Goal: Information Seeking & Learning: Learn about a topic

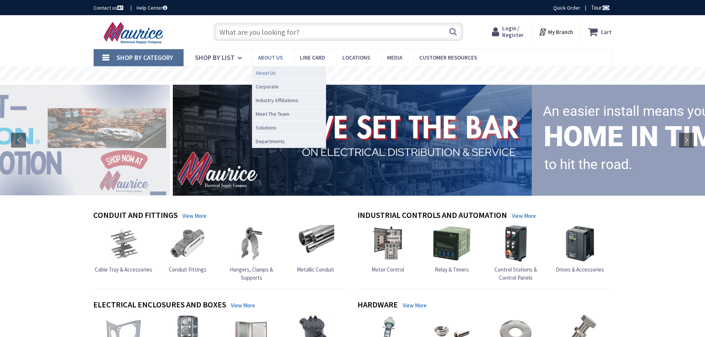
click at [271, 73] on span "About Us" at bounding box center [266, 72] width 20 height 7
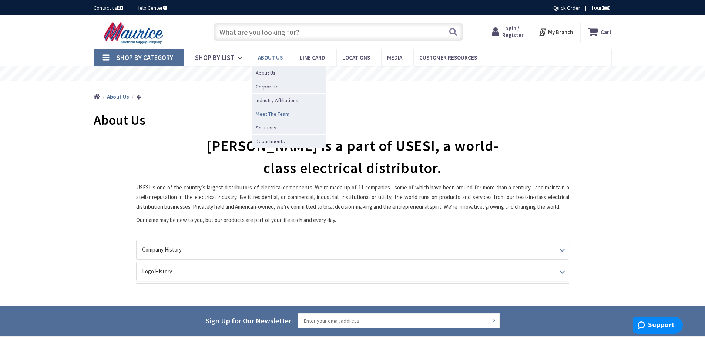
click at [273, 113] on span "Meet The Team" at bounding box center [273, 113] width 34 height 7
click at [269, 111] on span "Meet The Team" at bounding box center [273, 113] width 34 height 7
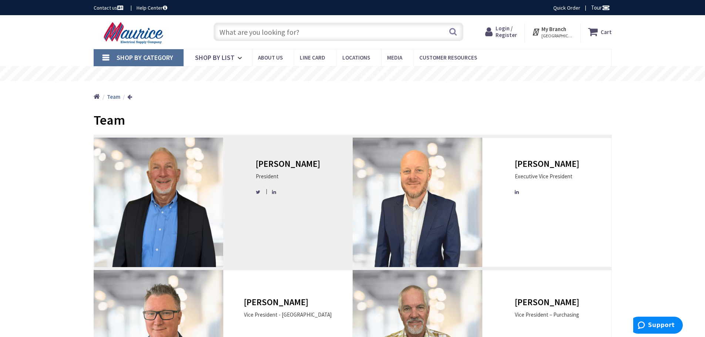
click at [209, 186] on img at bounding box center [158, 202] width 129 height 129
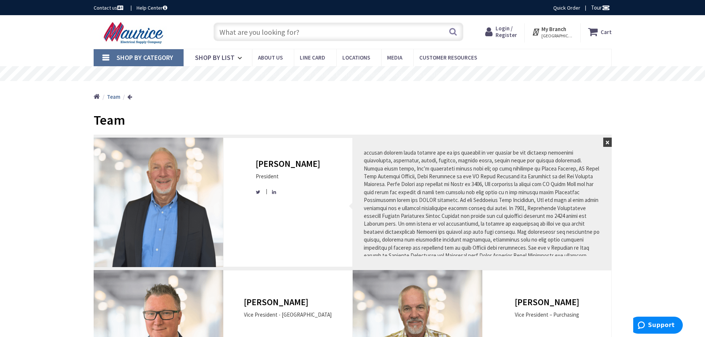
scroll to position [37, 0]
click at [604, 139] on button "×" at bounding box center [607, 142] width 9 height 9
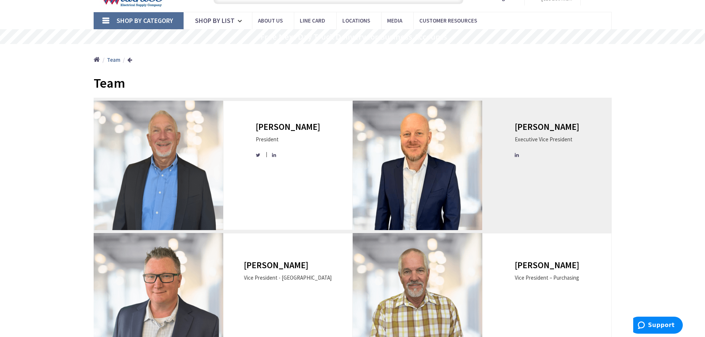
click at [450, 153] on img at bounding box center [417, 165] width 129 height 129
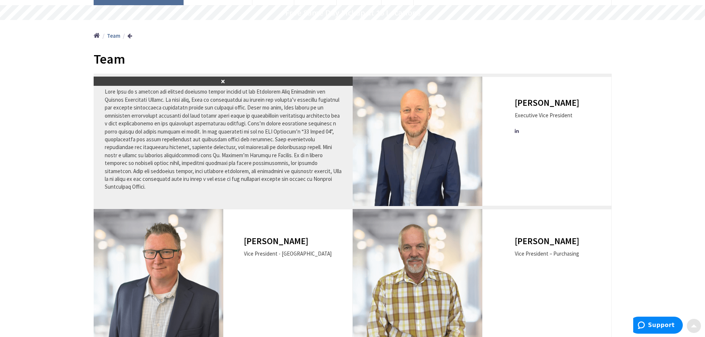
scroll to position [74, 0]
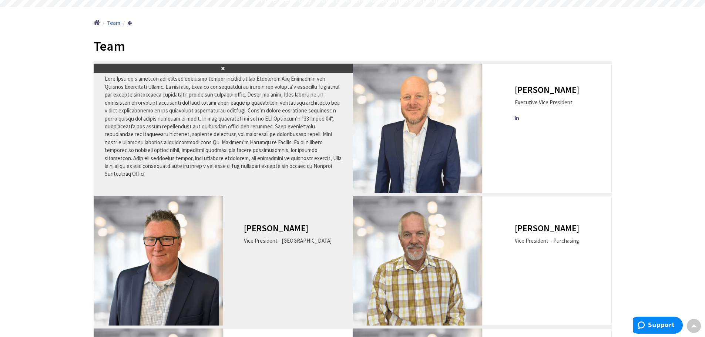
click at [287, 236] on div "[PERSON_NAME] Vice President - [GEOGRAPHIC_DATA]" at bounding box center [288, 237] width 88 height 29
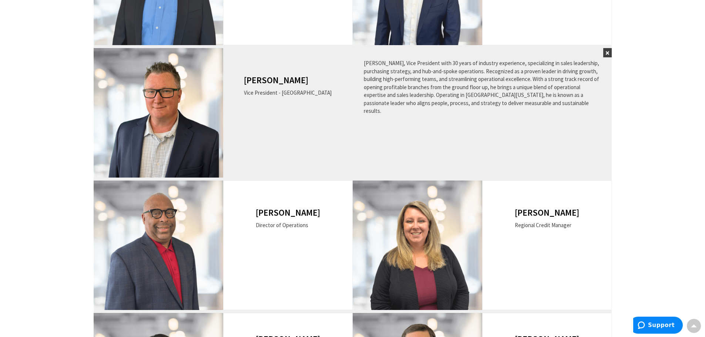
scroll to position [296, 0]
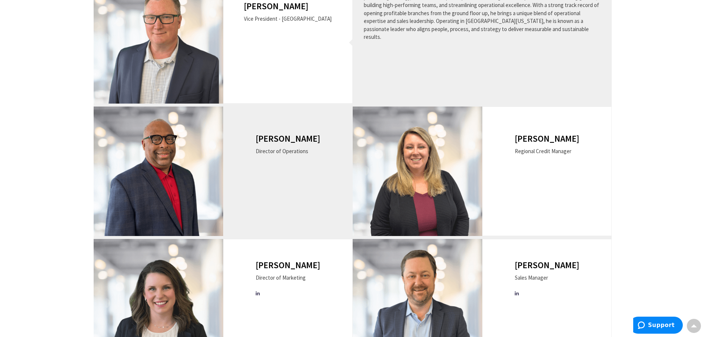
click at [316, 180] on div "[PERSON_NAME] Director of Operations" at bounding box center [287, 171] width 129 height 129
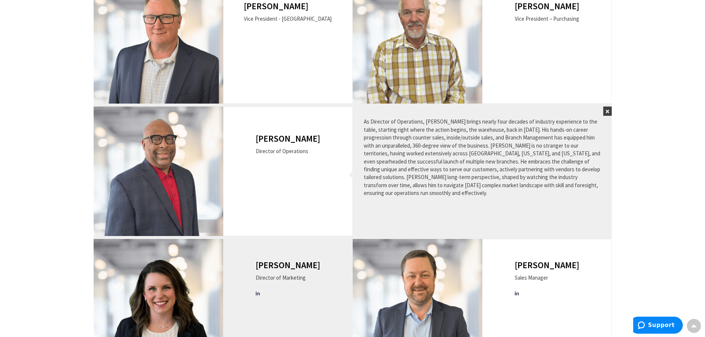
click at [297, 273] on div "[PERSON_NAME] Director of Marketing" at bounding box center [288, 280] width 64 height 40
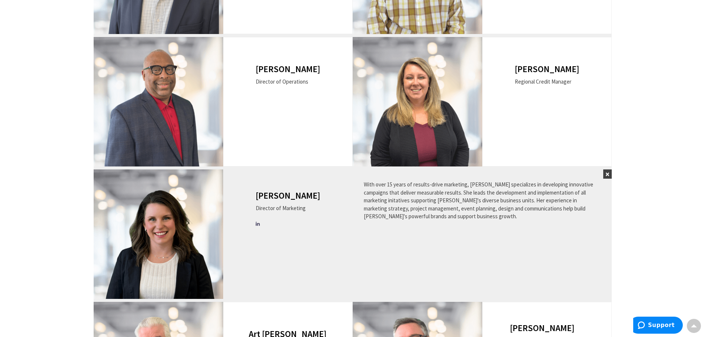
scroll to position [370, 0]
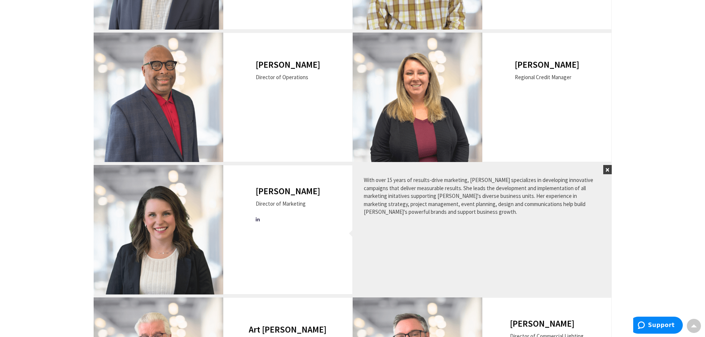
click at [601, 164] on div "[PERSON_NAME] Sales Manager ×" at bounding box center [482, 228] width 259 height 132
click at [608, 169] on button "×" at bounding box center [607, 169] width 9 height 9
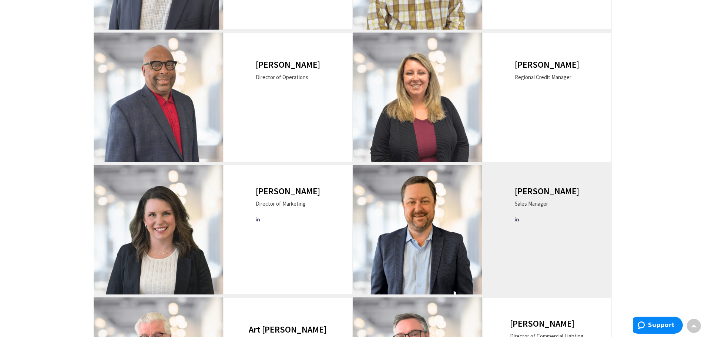
click at [474, 219] on img at bounding box center [417, 229] width 129 height 129
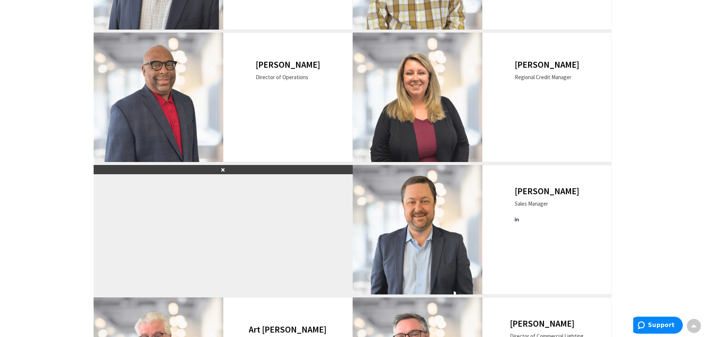
click at [703, 126] on div "Skip to Content Toggle Nav Search Cart My Cart Close" at bounding box center [352, 194] width 705 height 1099
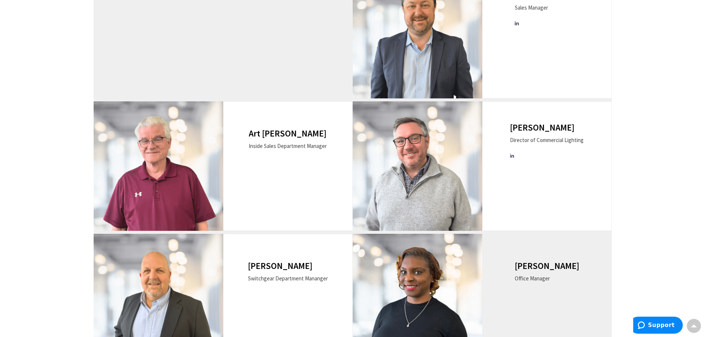
scroll to position [666, 0]
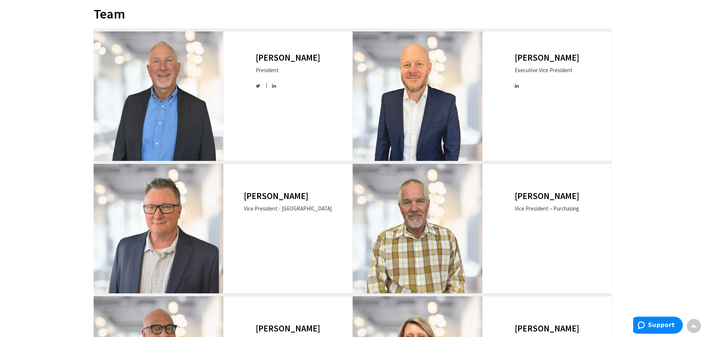
scroll to position [0, 0]
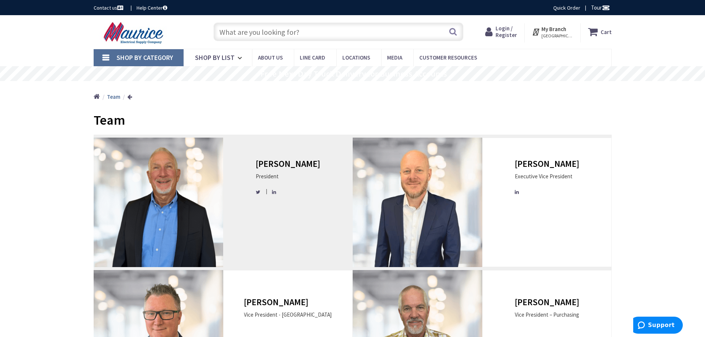
click at [224, 212] on div "[PERSON_NAME] President" at bounding box center [287, 202] width 129 height 129
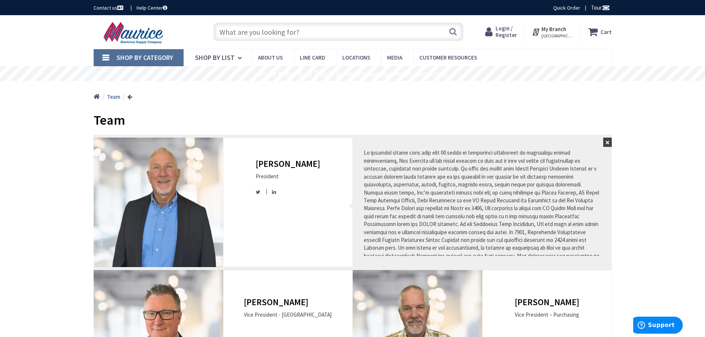
click at [609, 141] on button "×" at bounding box center [607, 142] width 9 height 9
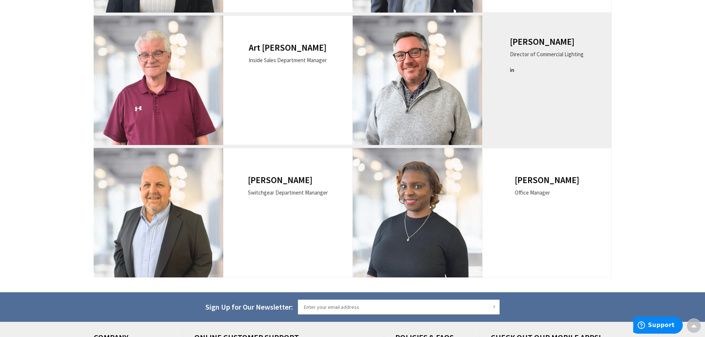
scroll to position [670, 0]
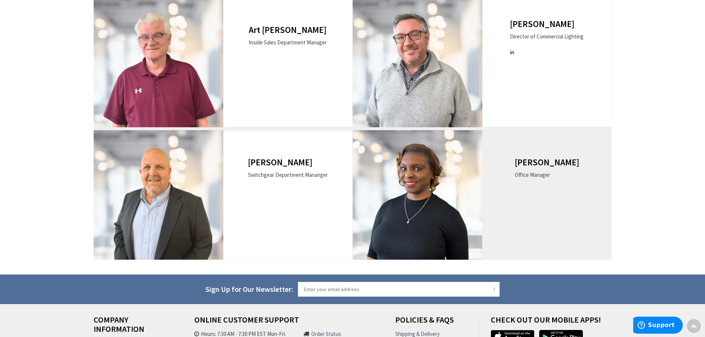
click at [414, 190] on img at bounding box center [417, 194] width 129 height 129
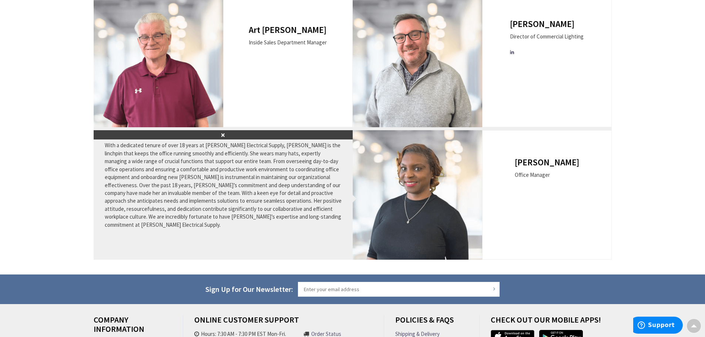
click at [223, 134] on button "×" at bounding box center [223, 134] width 259 height 9
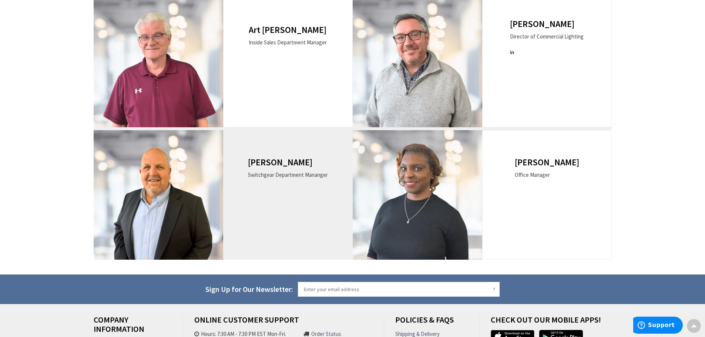
click at [163, 192] on img at bounding box center [158, 194] width 129 height 129
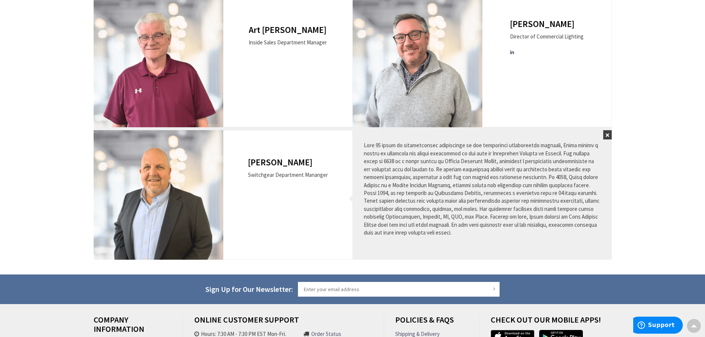
click at [609, 134] on button "×" at bounding box center [607, 134] width 9 height 9
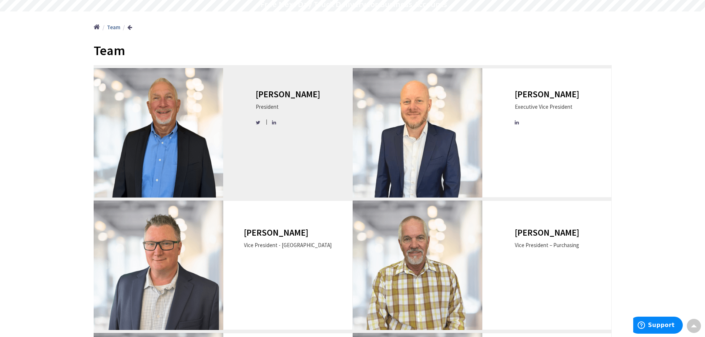
scroll to position [41, 0]
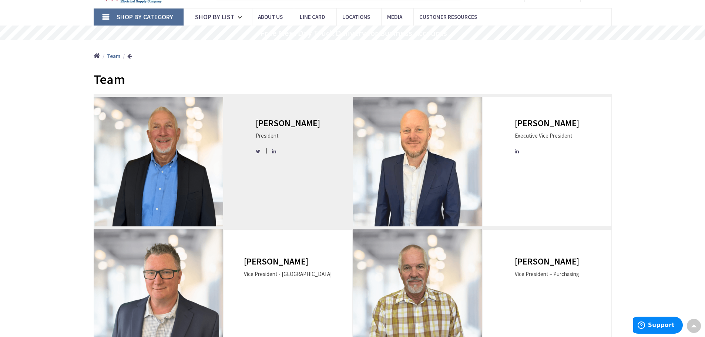
click at [261, 151] on icon at bounding box center [259, 151] width 6 height 5
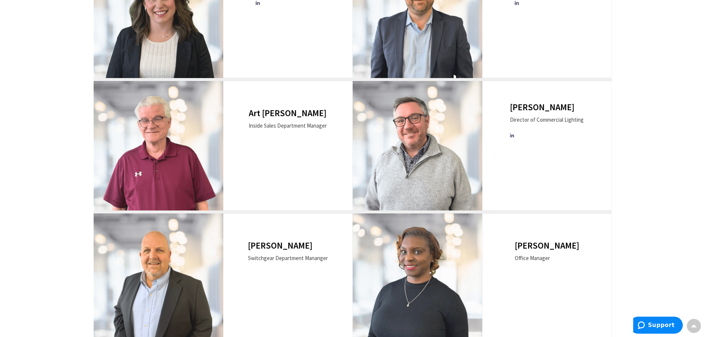
scroll to position [448, 0]
